Goal: Task Accomplishment & Management: Use online tool/utility

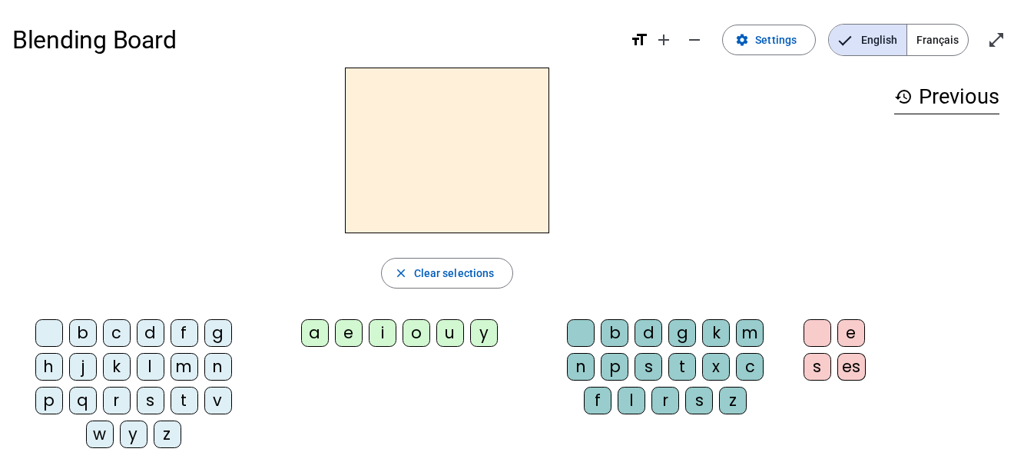
click at [948, 39] on span "Français" at bounding box center [937, 40] width 61 height 31
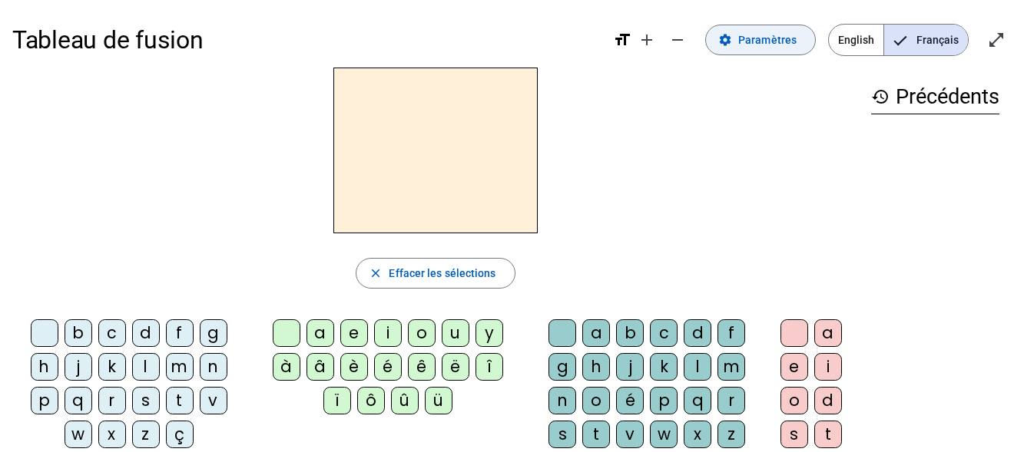
click at [772, 33] on span "Paramètres" at bounding box center [767, 40] width 58 height 18
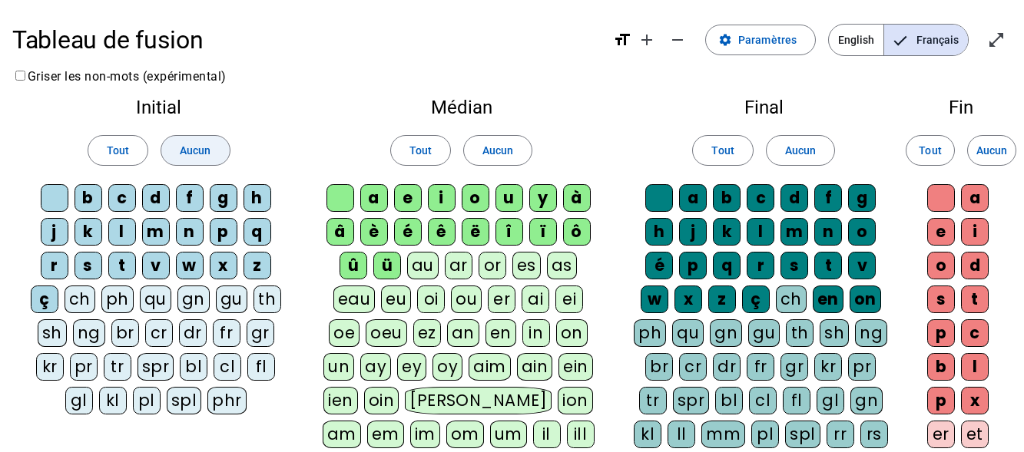
click at [207, 151] on span "Aucun" at bounding box center [195, 150] width 31 height 18
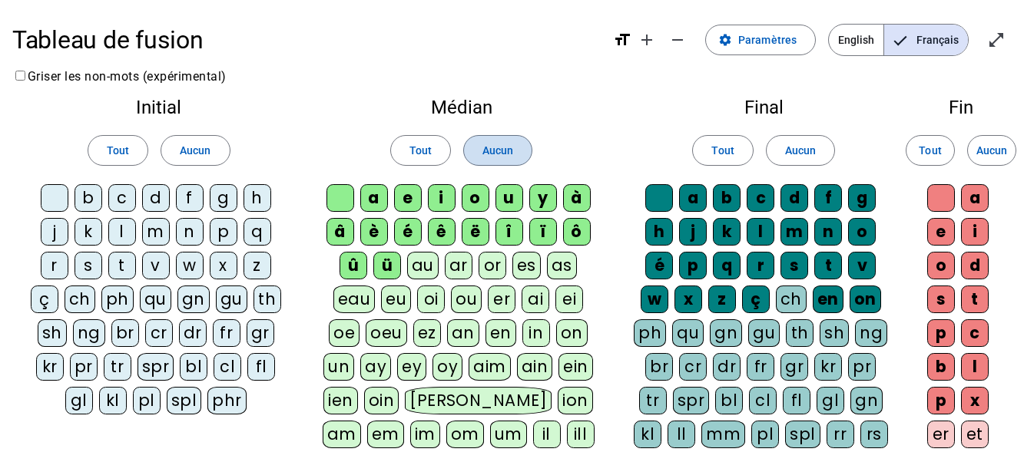
click at [501, 160] on span at bounding box center [498, 150] width 68 height 37
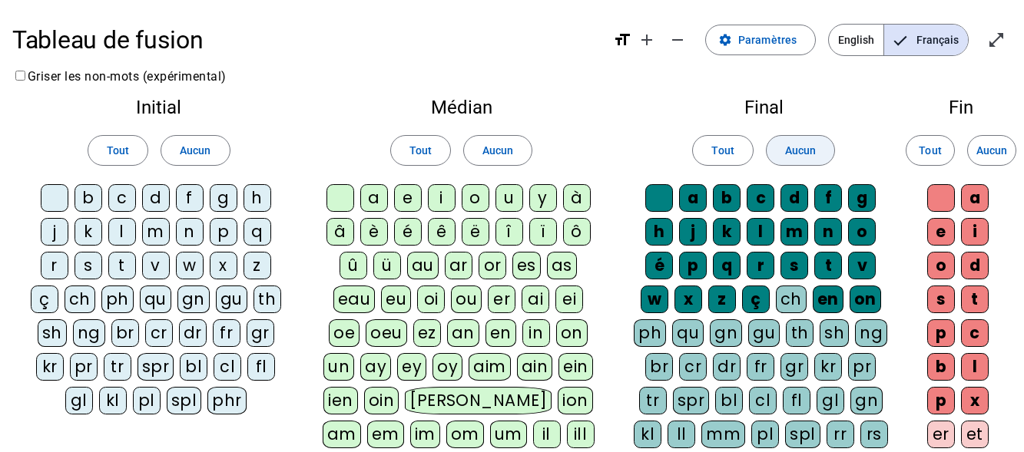
click at [802, 154] on span "Aucun" at bounding box center [800, 150] width 31 height 18
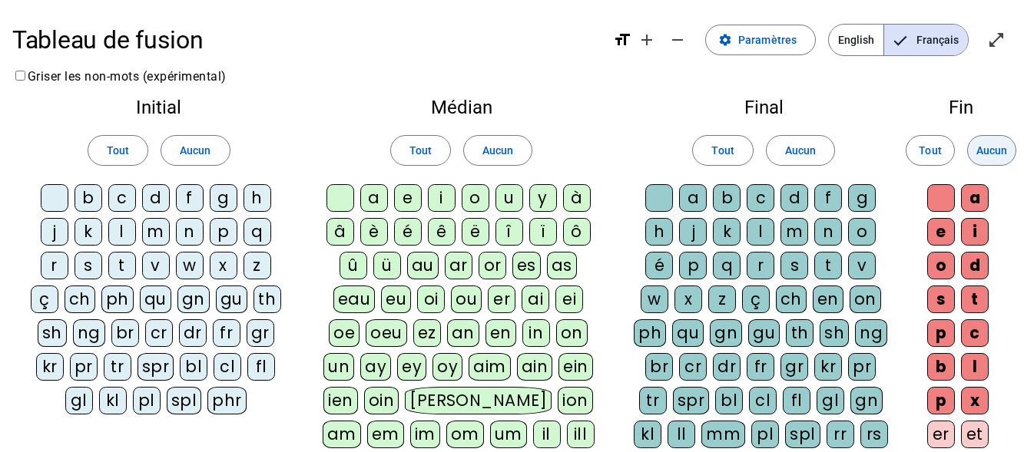
click at [996, 151] on span "Aucun" at bounding box center [991, 150] width 31 height 18
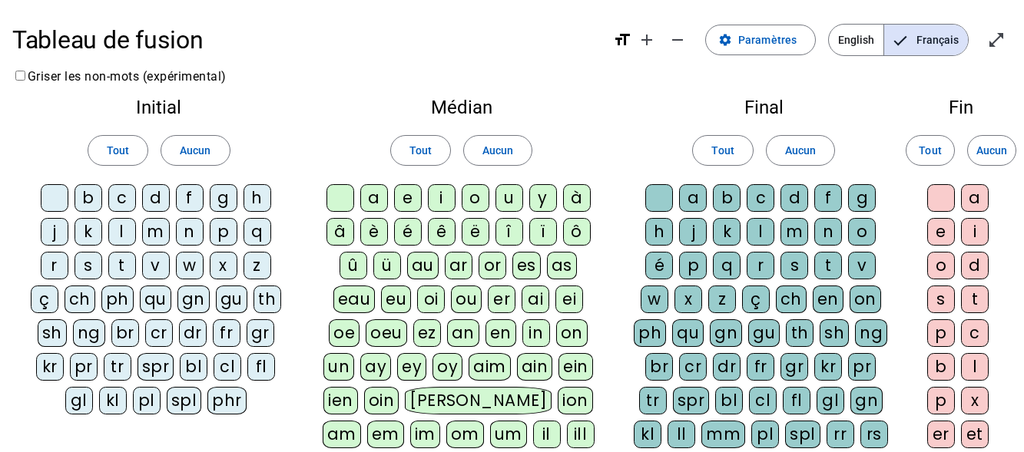
click at [167, 238] on div "m" at bounding box center [156, 232] width 28 height 28
click at [477, 196] on div "o" at bounding box center [475, 198] width 28 height 28
click at [835, 259] on div "t" at bounding box center [828, 266] width 28 height 28
click at [216, 228] on div "p" at bounding box center [224, 232] width 28 height 28
click at [127, 231] on div "l" at bounding box center [122, 232] width 28 height 28
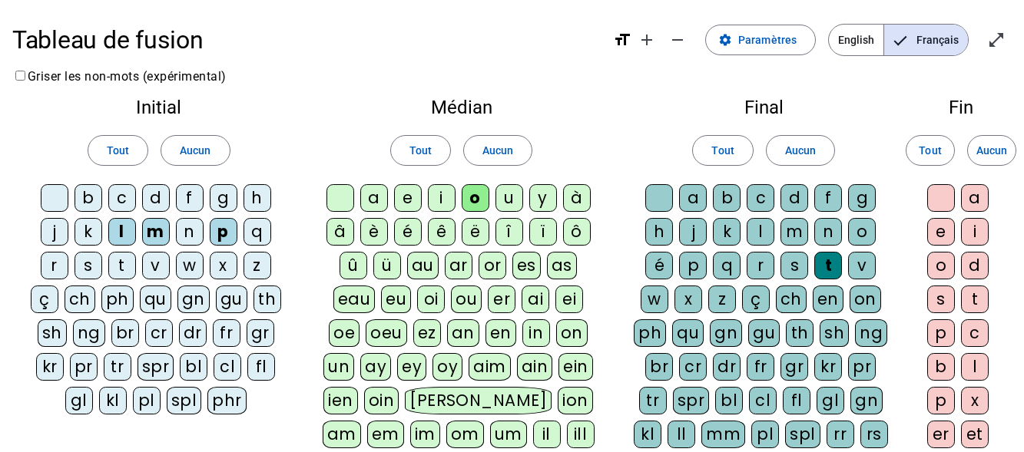
click at [56, 263] on div "r" at bounding box center [55, 266] width 28 height 28
click at [375, 191] on div "a" at bounding box center [374, 198] width 28 height 28
click at [442, 196] on div "i" at bounding box center [442, 198] width 28 height 28
click at [159, 270] on div "v" at bounding box center [156, 266] width 28 height 28
click at [153, 199] on div "d" at bounding box center [156, 198] width 28 height 28
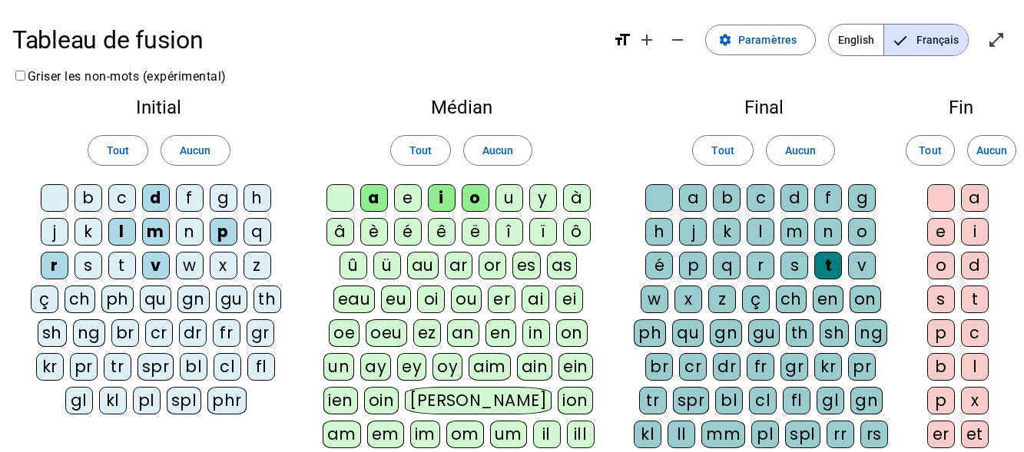
scroll to position [375, 0]
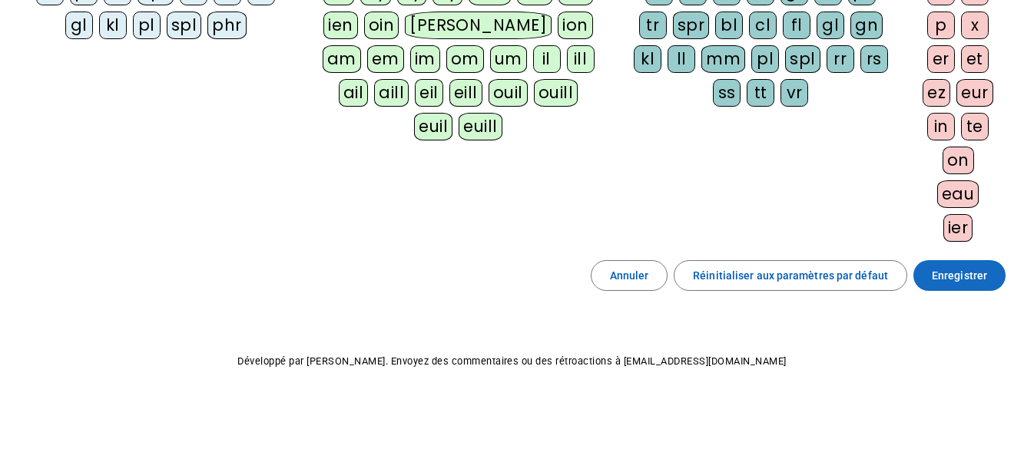
click at [958, 277] on span "Enregistrer" at bounding box center [958, 275] width 55 height 18
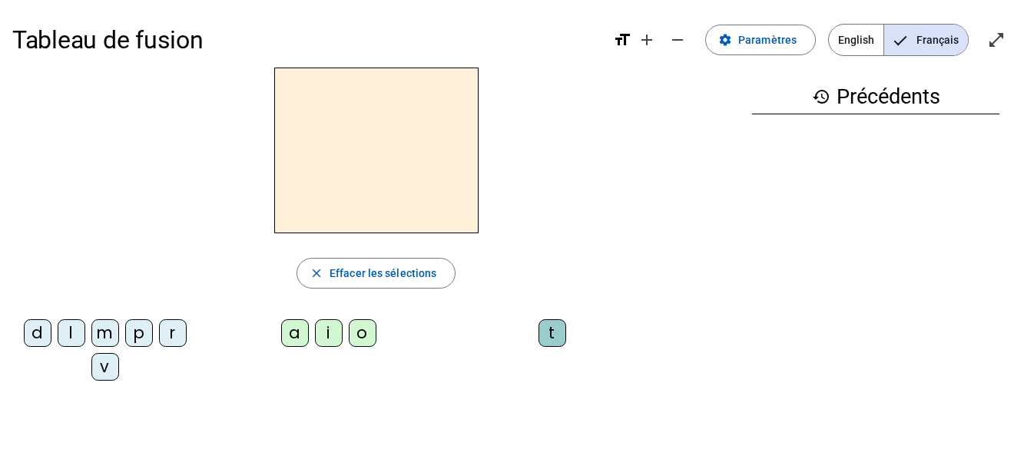
click at [108, 329] on div "m" at bounding box center [105, 333] width 28 height 28
click at [365, 336] on div "o" at bounding box center [363, 333] width 28 height 28
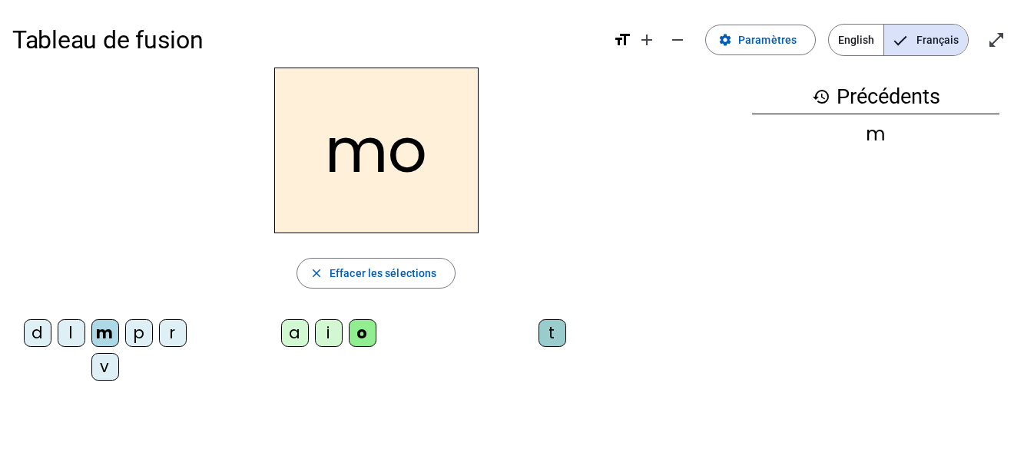
click at [550, 339] on div "t" at bounding box center [552, 333] width 28 height 28
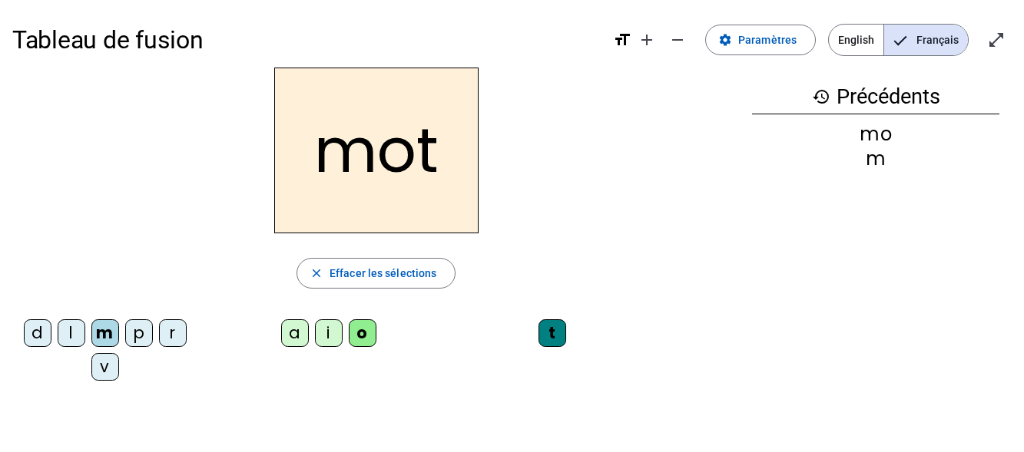
click at [141, 332] on div "p" at bounding box center [139, 333] width 28 height 28
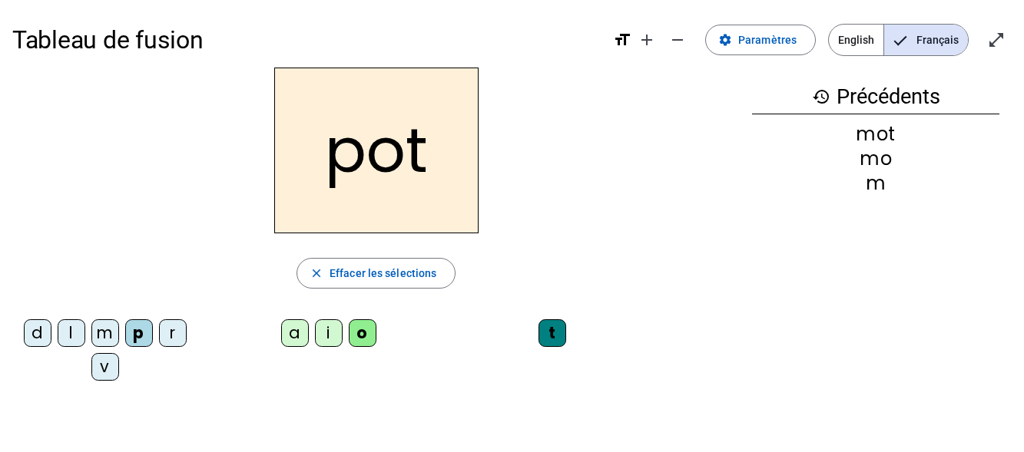
click at [66, 328] on div "l" at bounding box center [72, 333] width 28 height 28
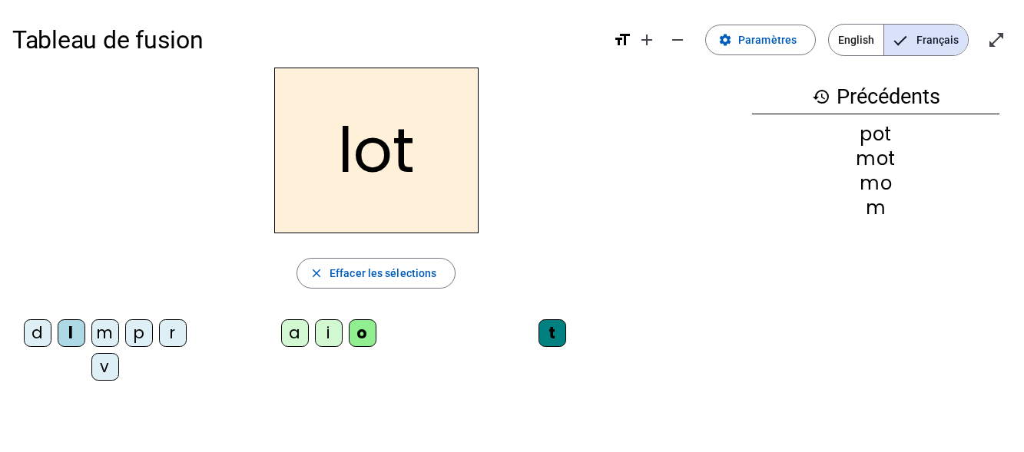
click at [171, 334] on div "r" at bounding box center [173, 333] width 28 height 28
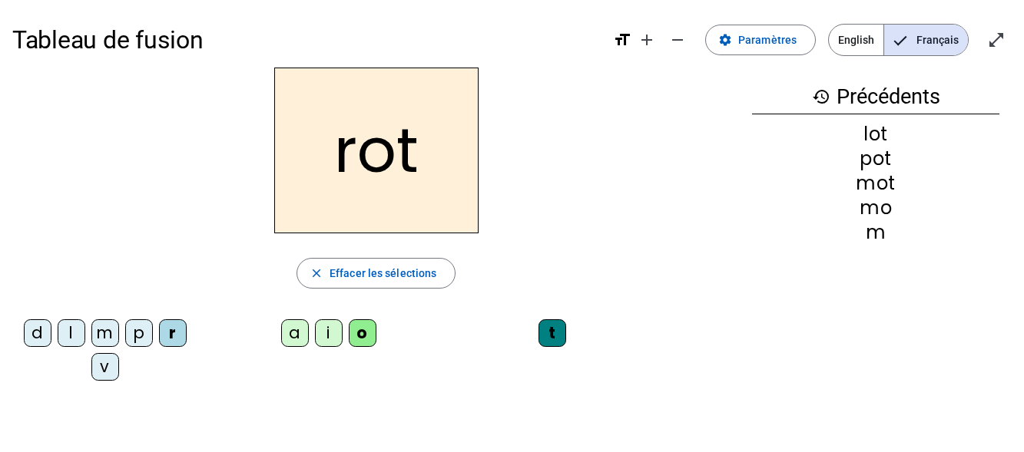
click at [293, 336] on div "a" at bounding box center [295, 333] width 28 height 28
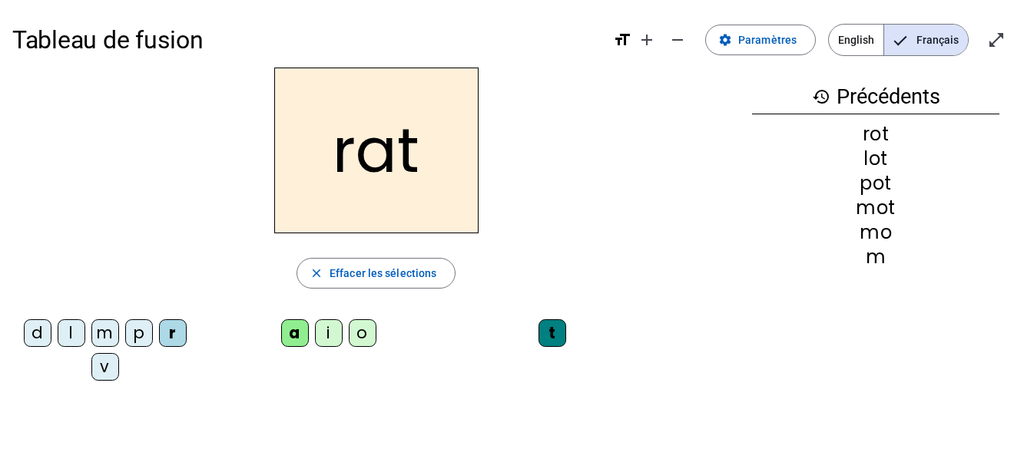
click at [326, 336] on div "i" at bounding box center [329, 333] width 28 height 28
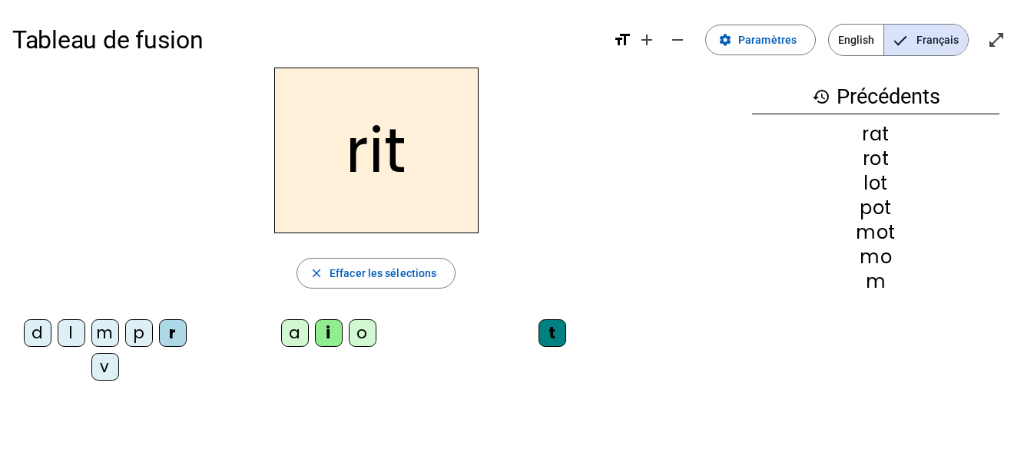
click at [103, 365] on div "v" at bounding box center [105, 367] width 28 height 28
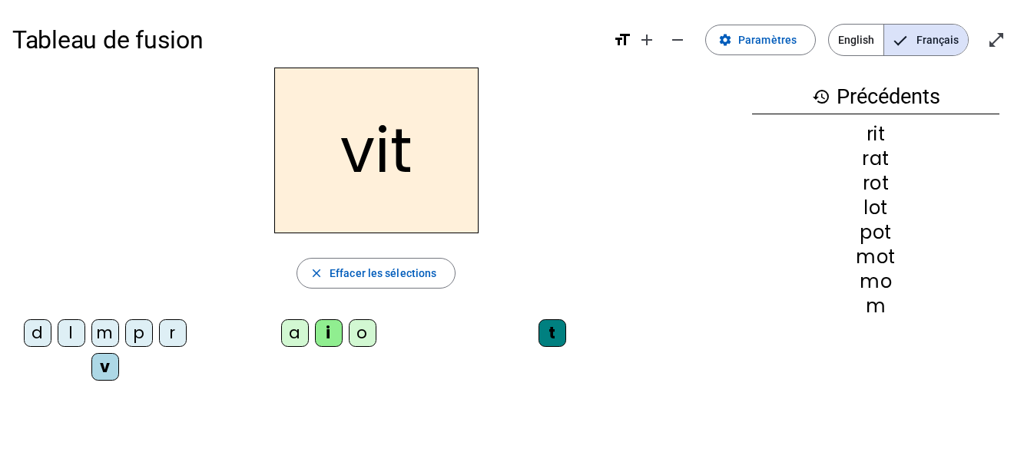
click at [104, 328] on div "m" at bounding box center [105, 333] width 28 height 28
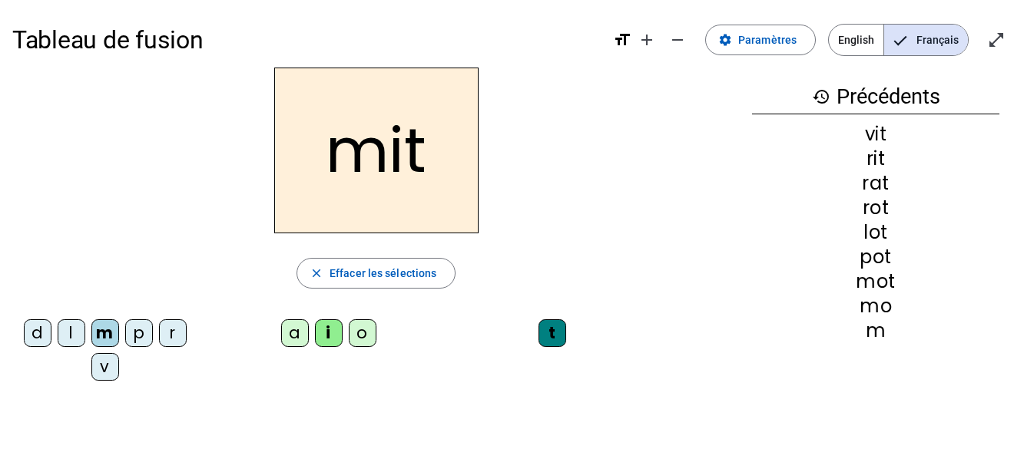
click at [35, 327] on div "d" at bounding box center [38, 333] width 28 height 28
